Goal: Browse casually

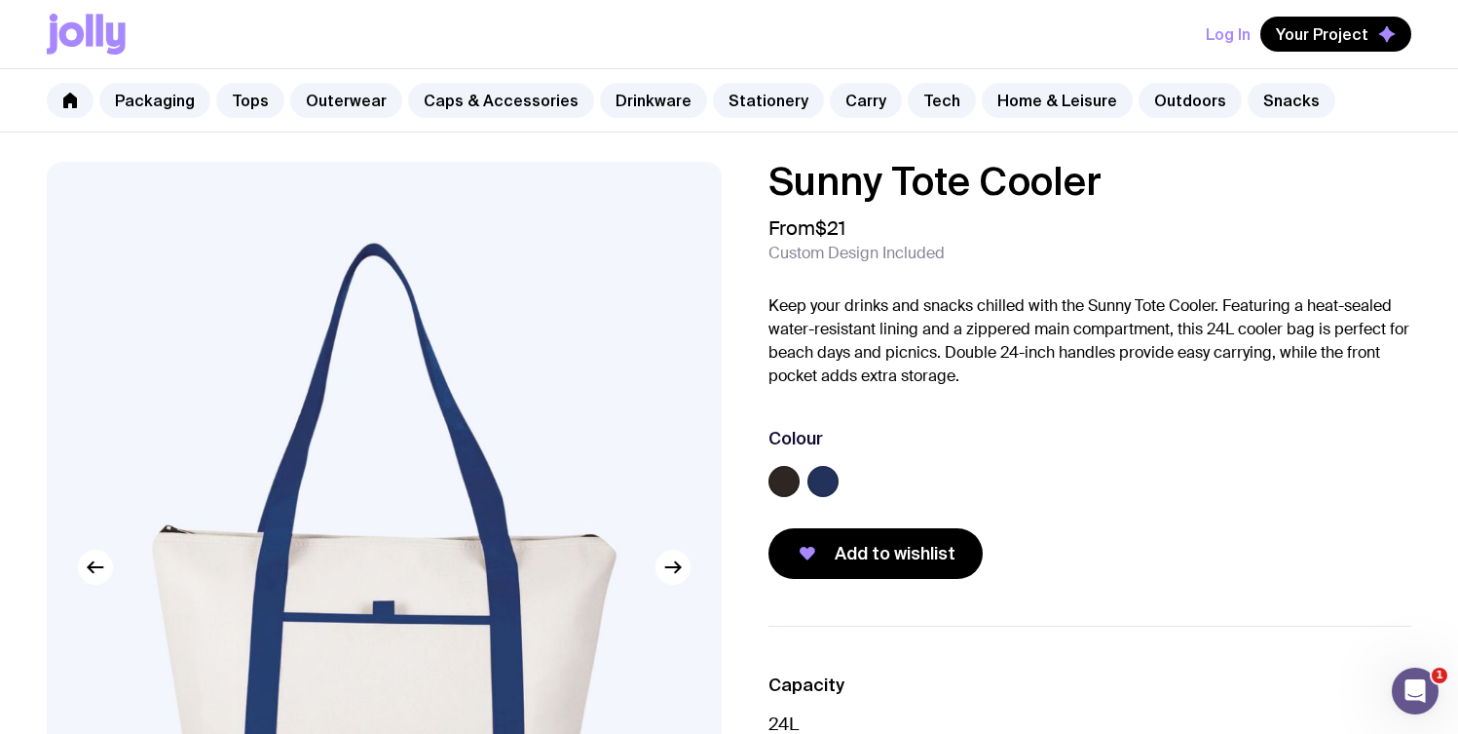
scroll to position [4, 0]
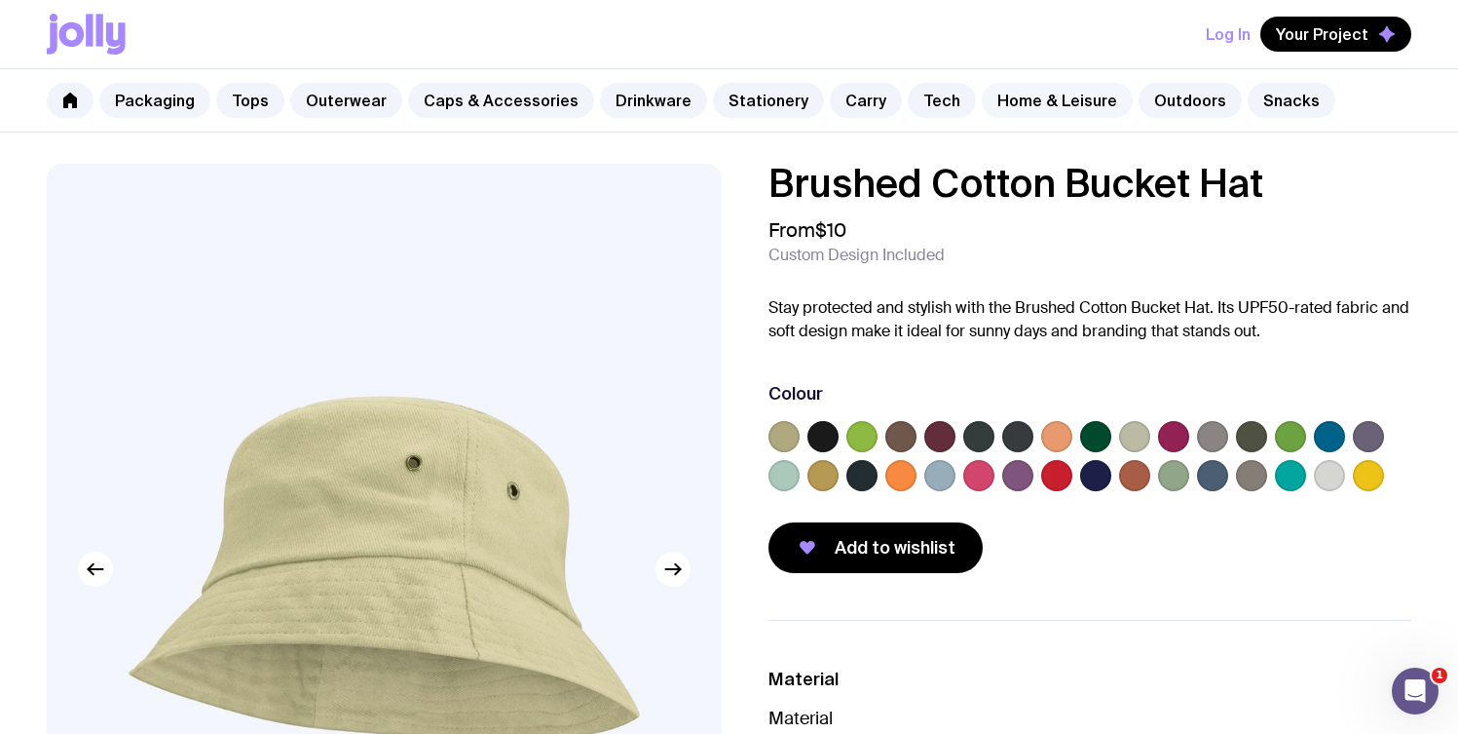
click at [1008, 103] on link "Home & Leisure" at bounding box center [1057, 100] width 151 height 35
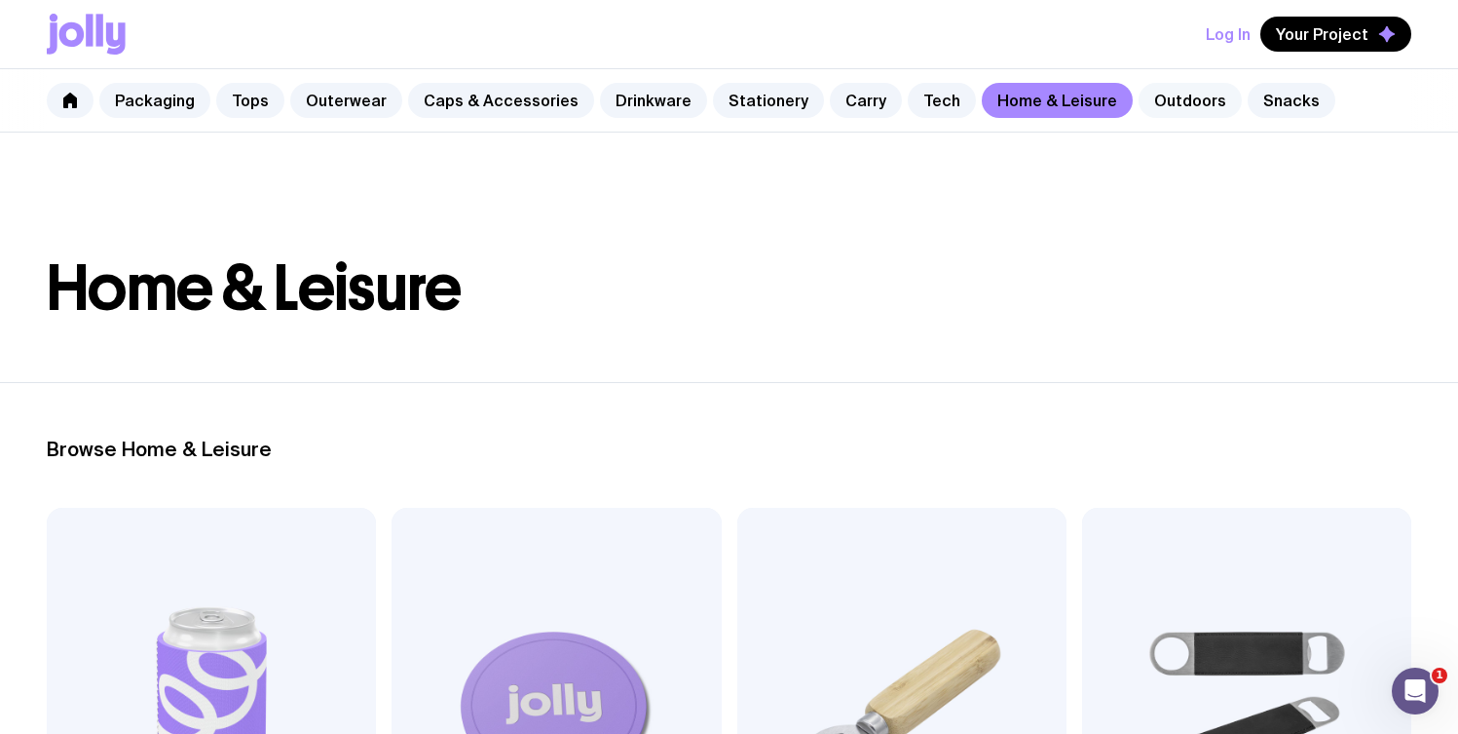
click at [1152, 91] on link "Outdoors" at bounding box center [1190, 100] width 103 height 35
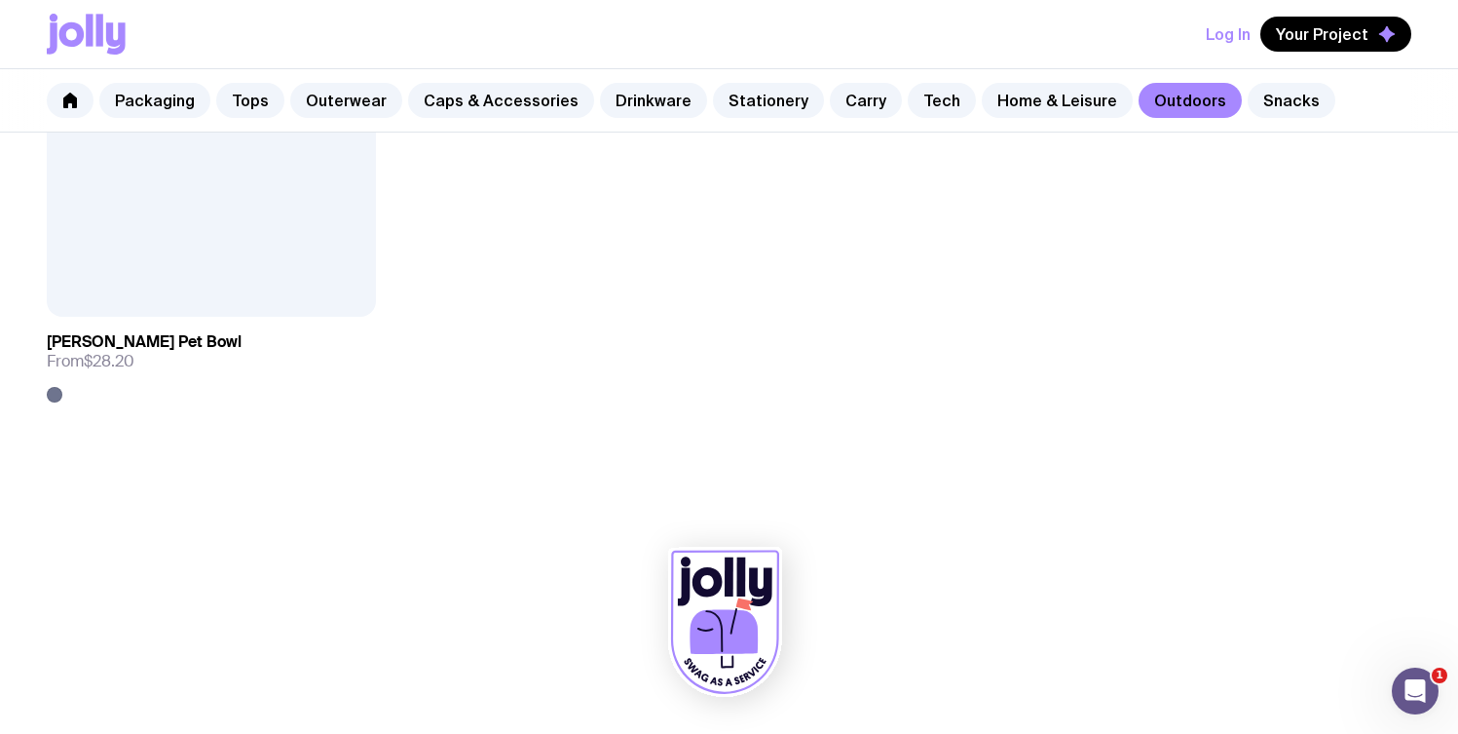
scroll to position [2382, 0]
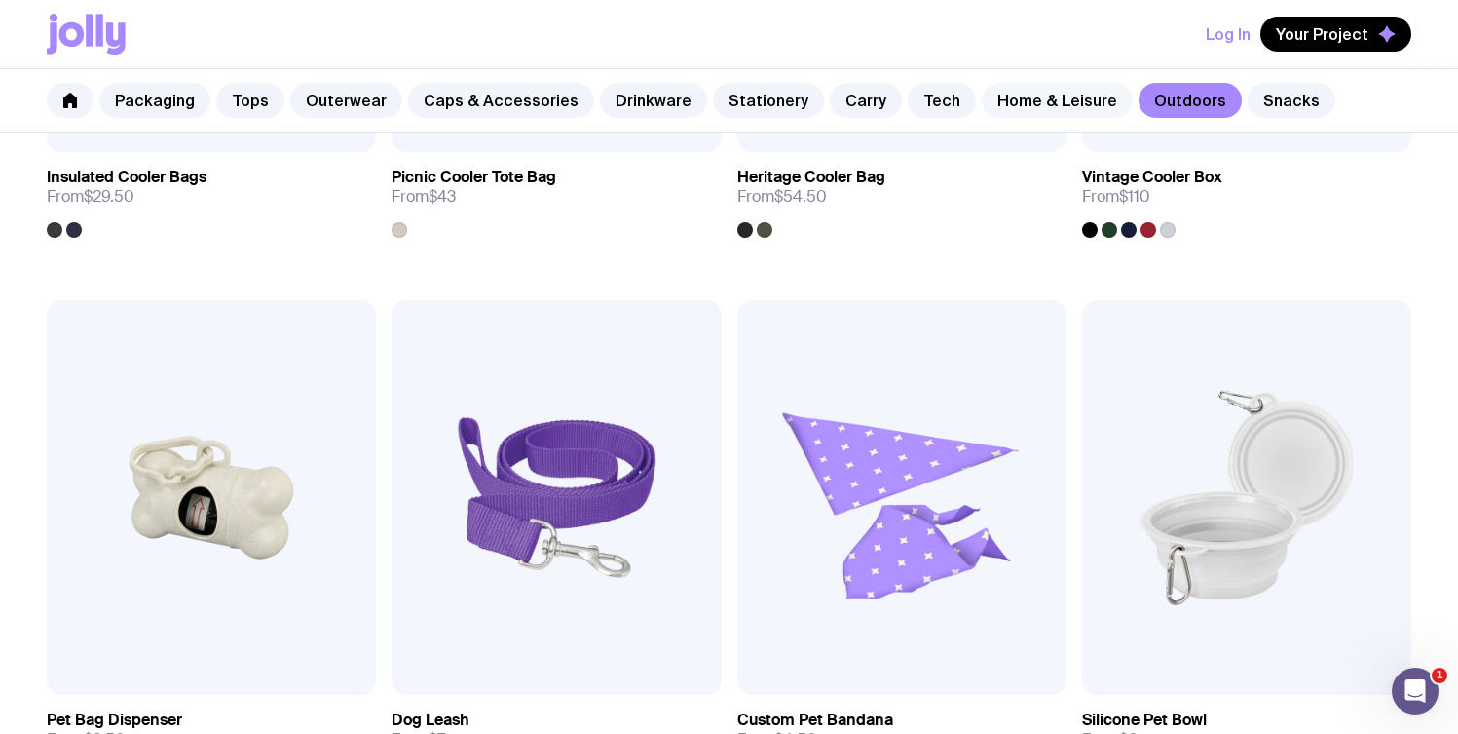
click at [997, 110] on link "Home & Leisure" at bounding box center [1057, 100] width 151 height 35
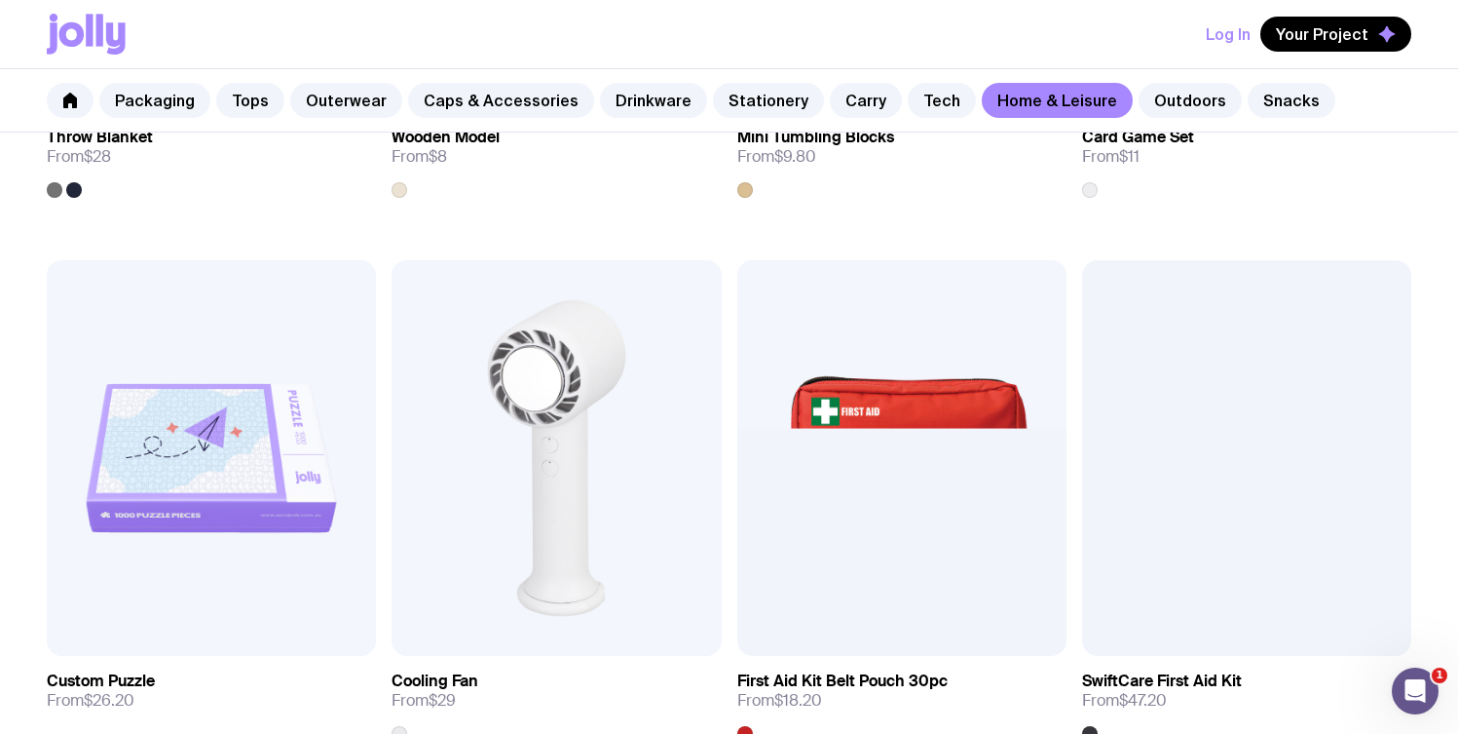
scroll to position [4391, 0]
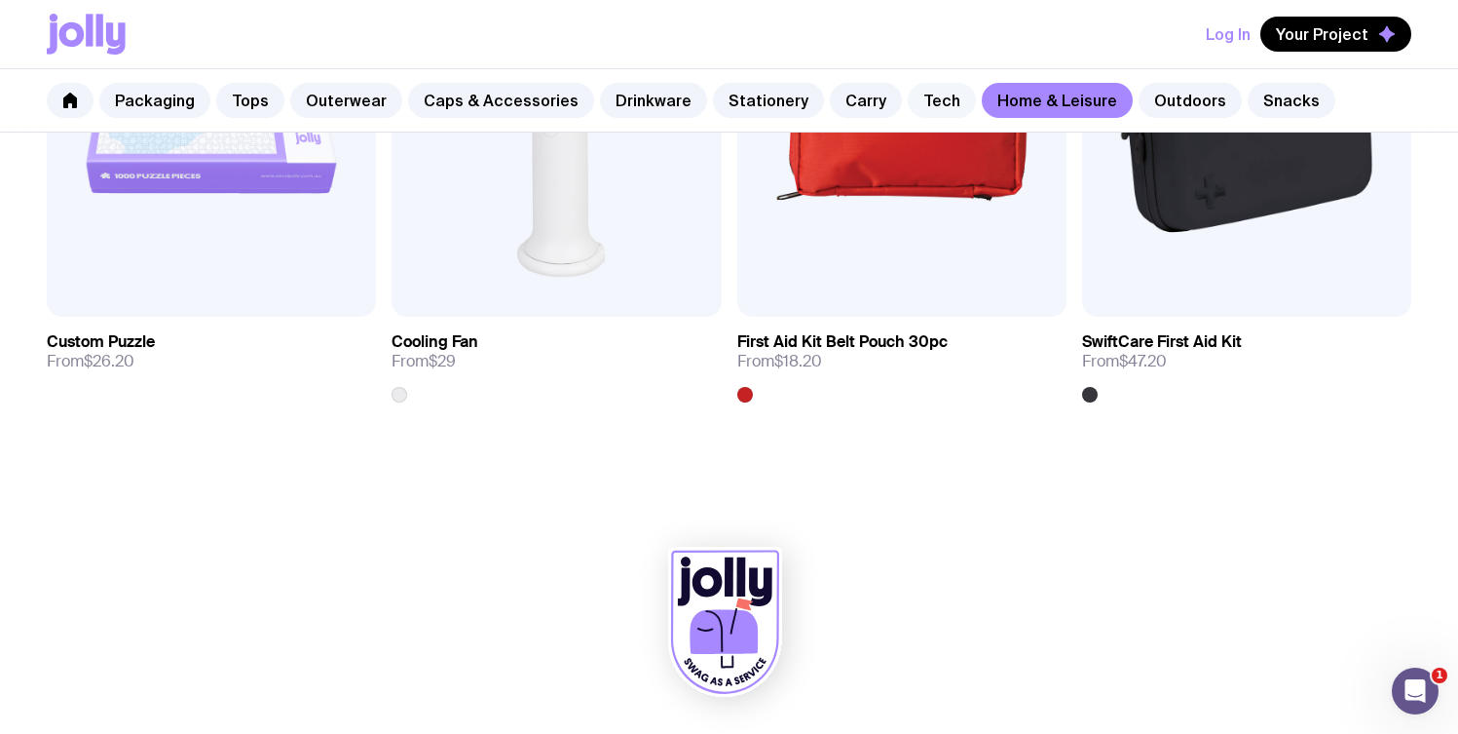
click at [927, 111] on link "Tech" at bounding box center [942, 100] width 68 height 35
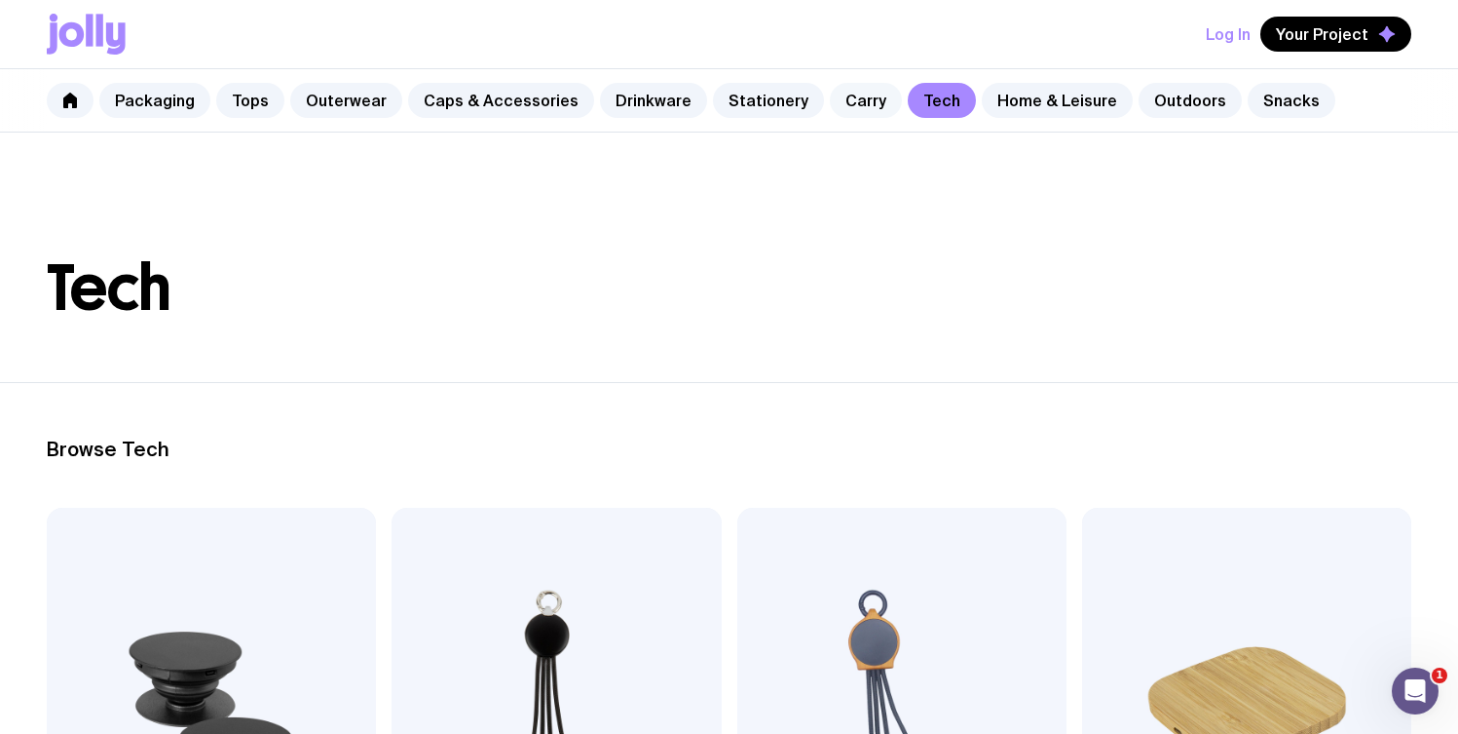
click at [861, 110] on link "Carry" at bounding box center [866, 100] width 72 height 35
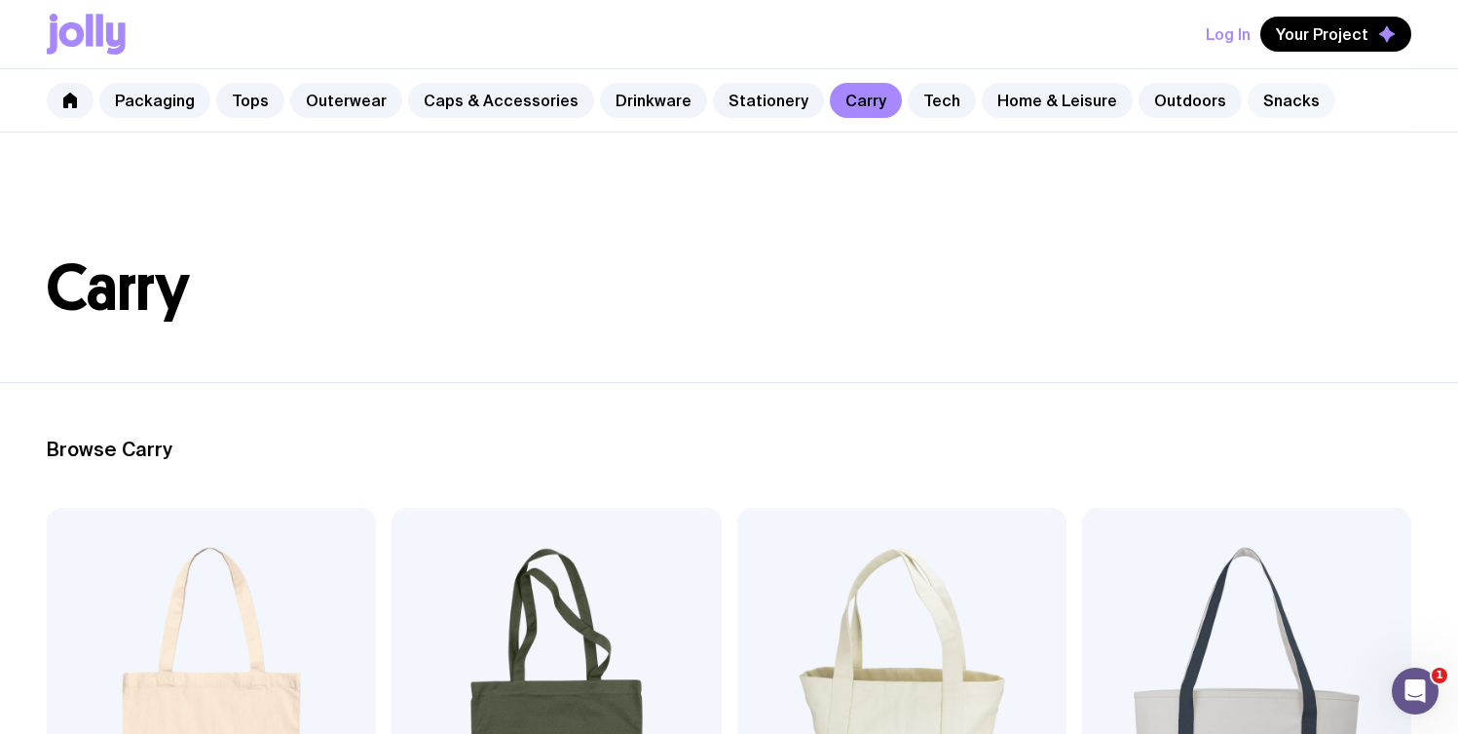
click at [1248, 100] on link "Snacks" at bounding box center [1292, 100] width 88 height 35
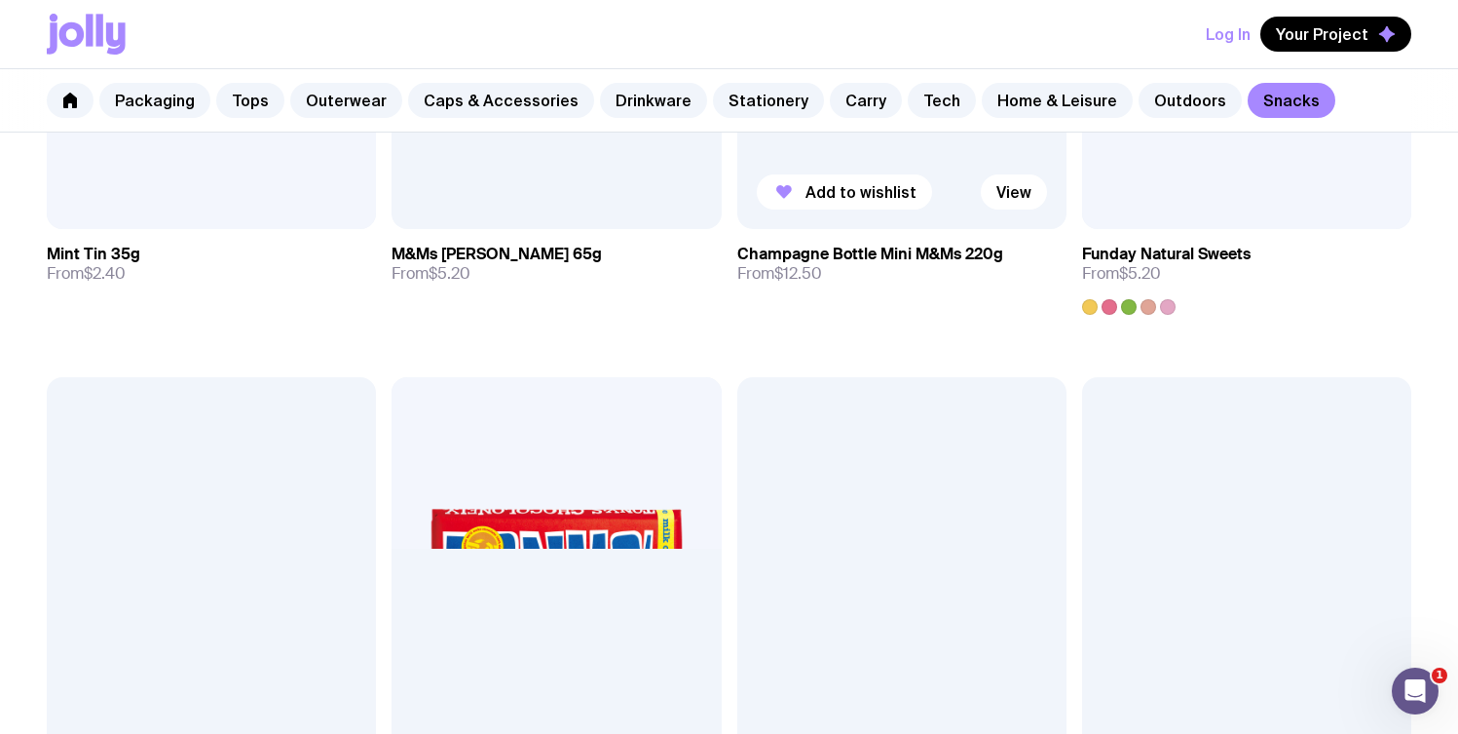
scroll to position [678, 0]
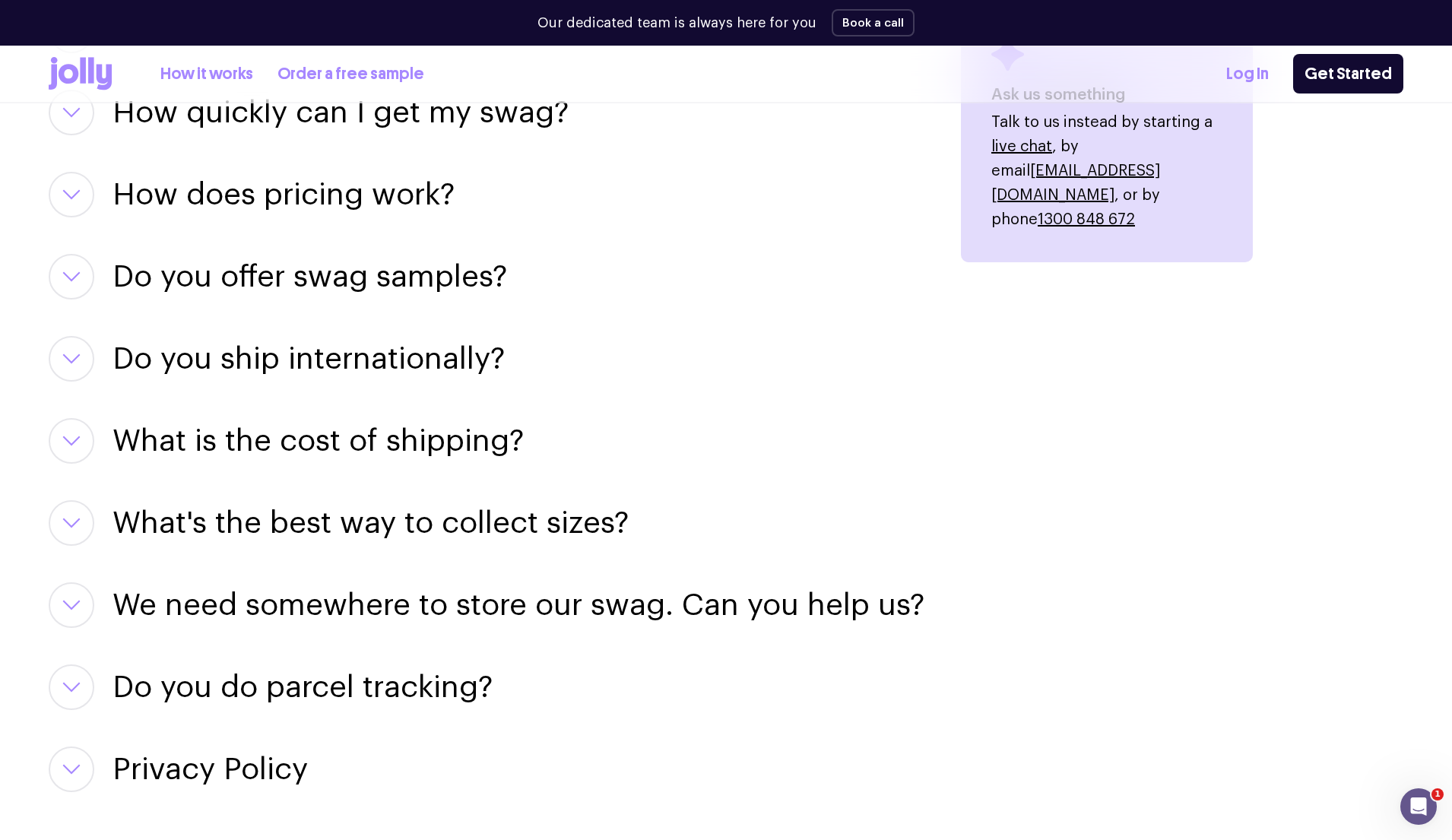
scroll to position [2010, 0]
click at [62, 364] on button "button" at bounding box center [71, 358] width 45 height 45
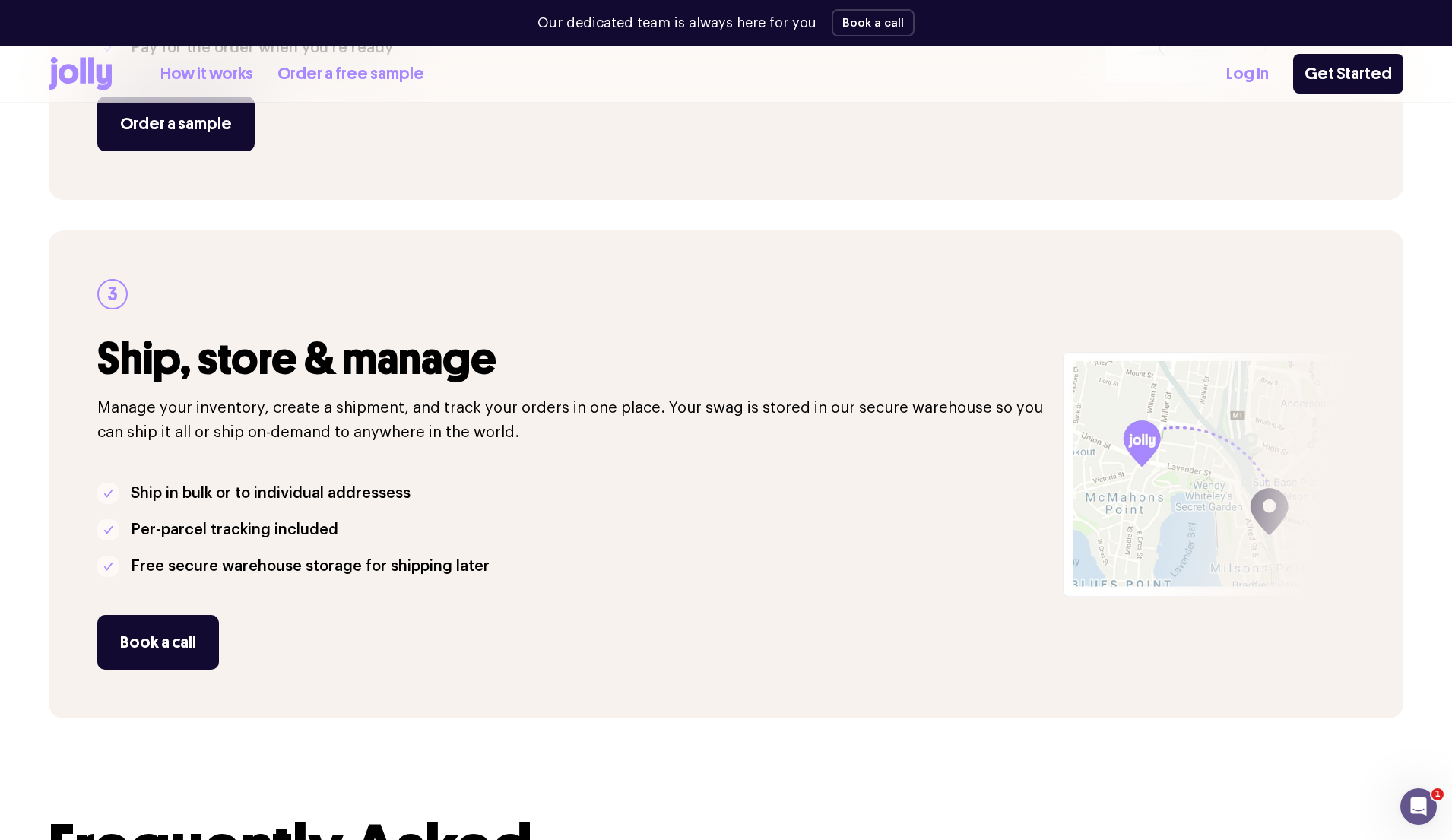
scroll to position [1077, 0]
